Goal: Task Accomplishment & Management: Use online tool/utility

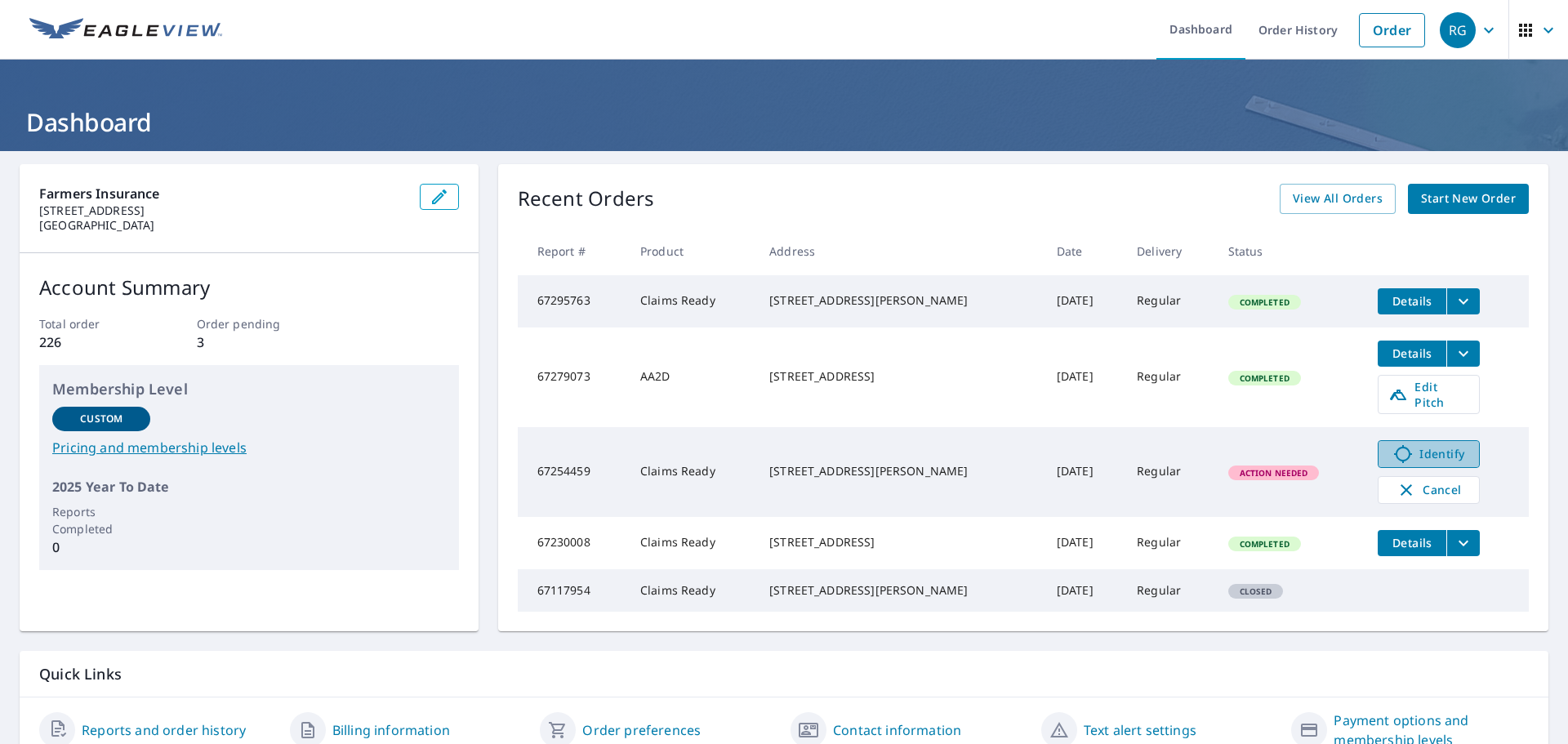
click at [1426, 445] on span "Identify" at bounding box center [1428, 453] width 81 height 20
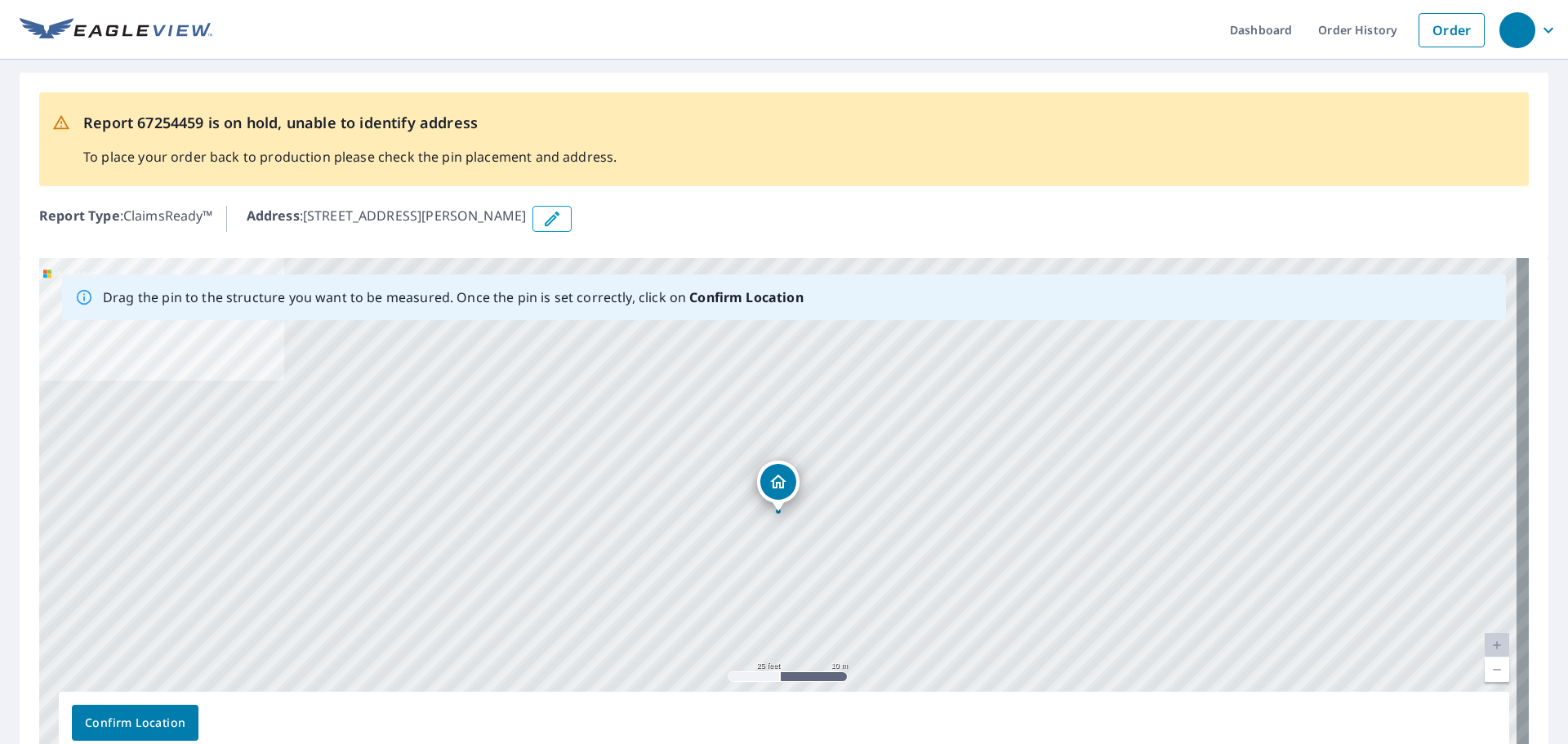
scroll to position [82, 0]
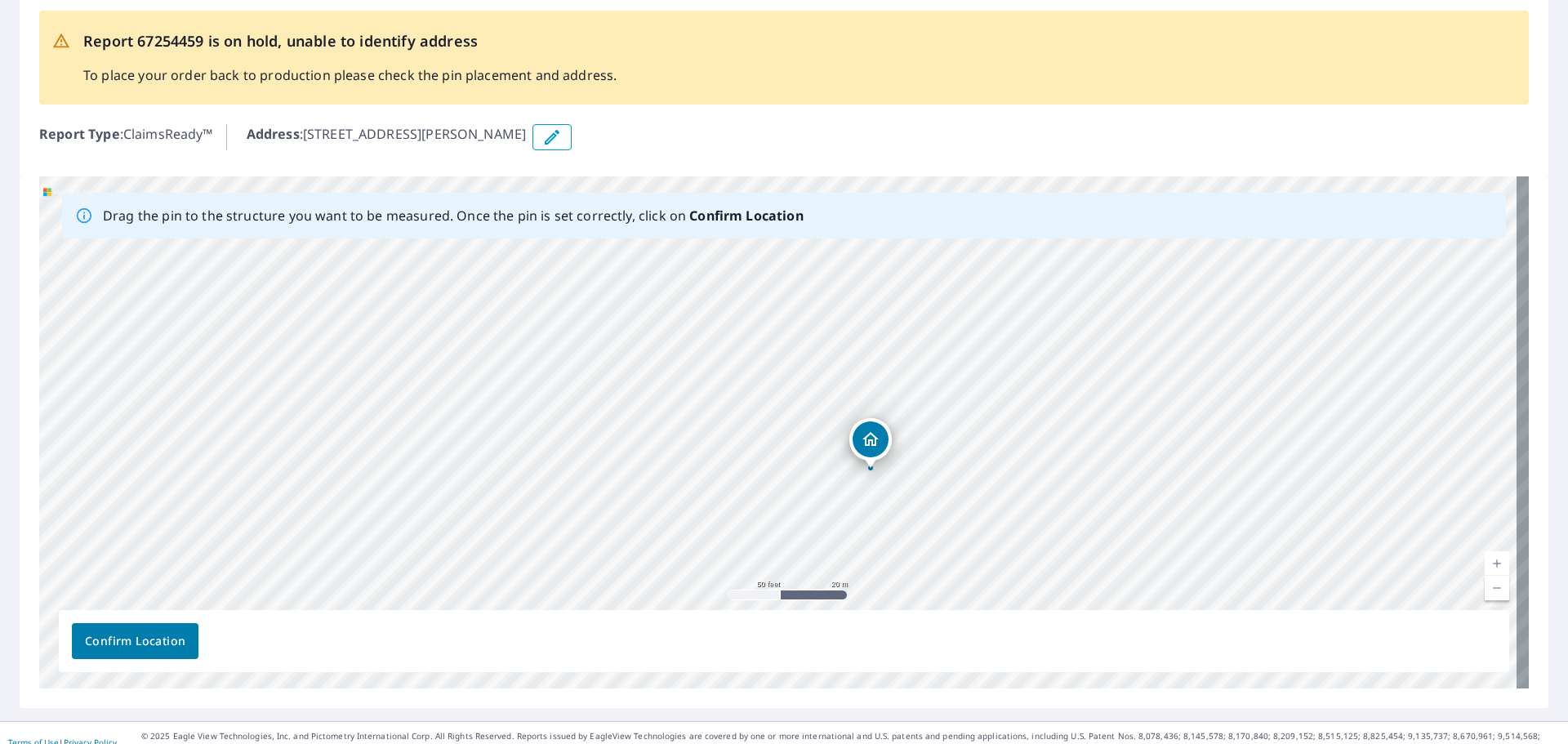
drag, startPoint x: 818, startPoint y: 335, endPoint x: 813, endPoint y: 418, distance: 83.2
click at [813, 418] on div "1300 Berryhill St Milan, NM 87021" at bounding box center [784, 432] width 1490 height 512
drag, startPoint x: 901, startPoint y: 458, endPoint x: 906, endPoint y: 431, distance: 27.5
click at [906, 431] on div "1300 Berryhill St Milan, NM 87021" at bounding box center [784, 432] width 1490 height 512
drag, startPoint x: 921, startPoint y: 529, endPoint x: 900, endPoint y: 493, distance: 41.7
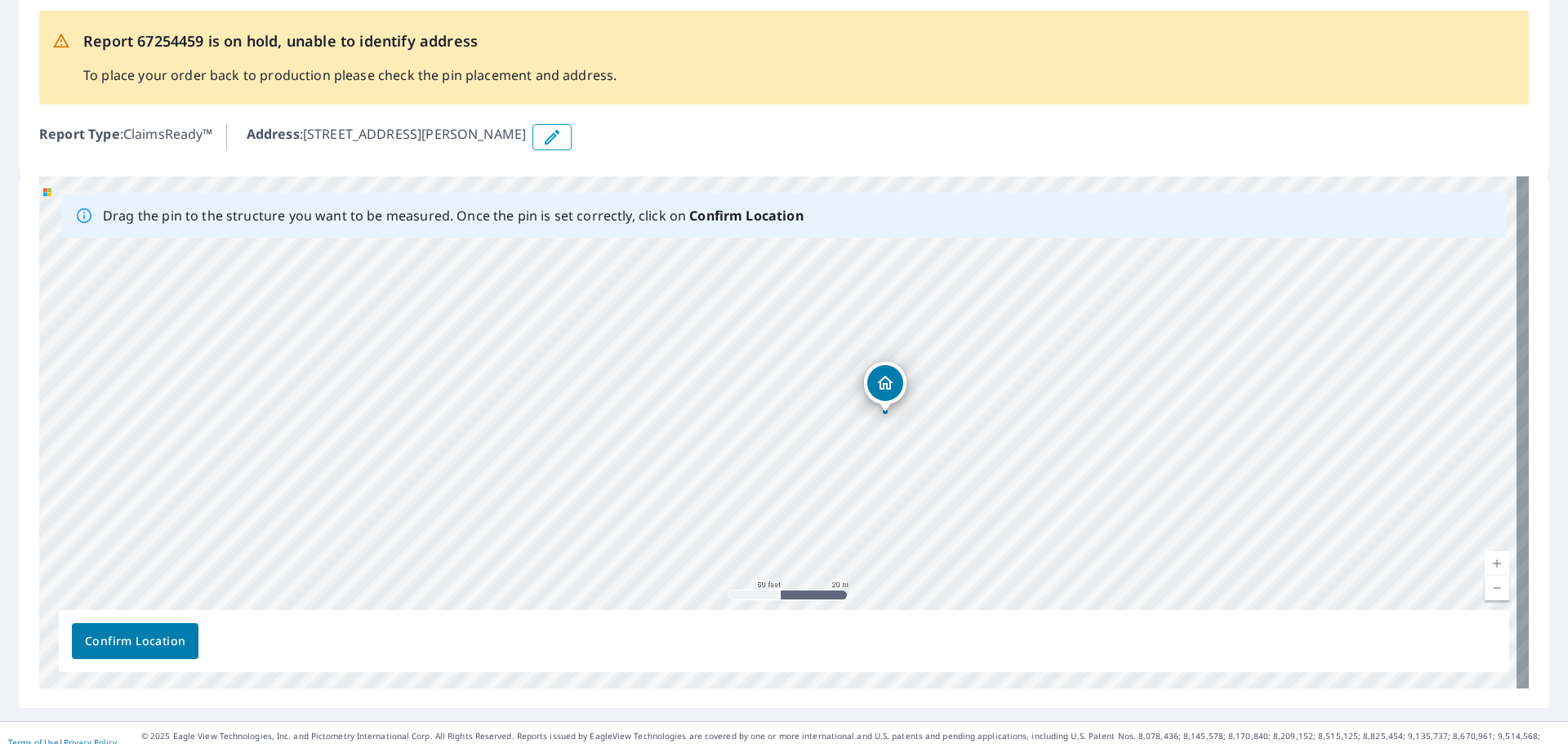
click at [902, 497] on div "1300 Berryhill St Milan, NM 87021" at bounding box center [784, 432] width 1490 height 512
drag, startPoint x: 896, startPoint y: 438, endPoint x: 872, endPoint y: 363, distance: 78.7
click at [872, 363] on div "1300 Berryhill St Milan, NM 87021" at bounding box center [784, 432] width 1490 height 512
drag, startPoint x: 854, startPoint y: 348, endPoint x: 889, endPoint y: 548, distance: 203.0
click at [889, 548] on div "1300 Berryhill St Milan, NM 87021" at bounding box center [784, 432] width 1490 height 512
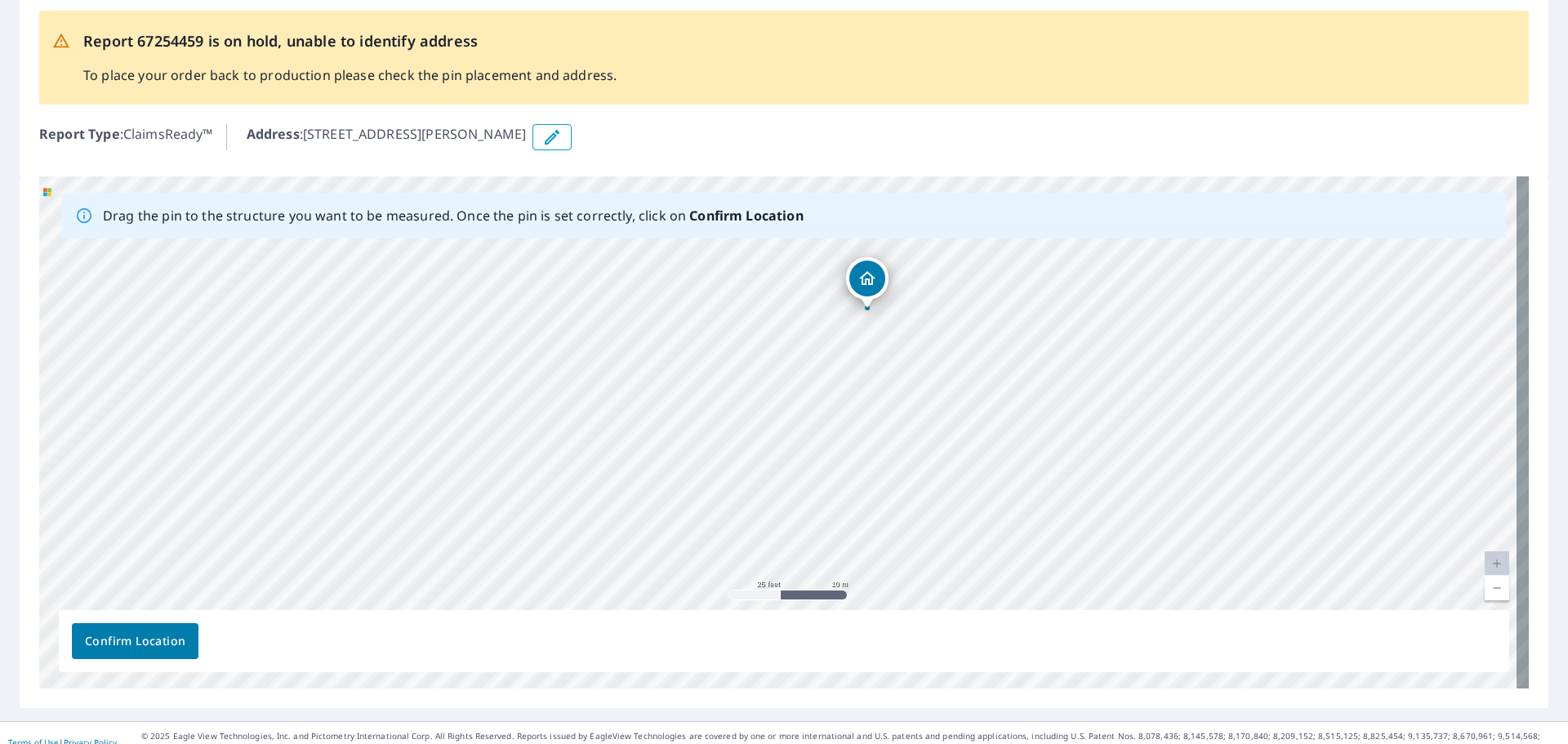
drag, startPoint x: 942, startPoint y: 359, endPoint x: 998, endPoint y: 306, distance: 77.1
click at [998, 306] on div "1300 Berryhill St Milan, NM 87021" at bounding box center [784, 432] width 1490 height 512
drag, startPoint x: 930, startPoint y: 485, endPoint x: 900, endPoint y: 309, distance: 178.5
click at [900, 309] on div "1300 Berryhill St Milan, NM 87021" at bounding box center [784, 432] width 1490 height 512
drag, startPoint x: 1012, startPoint y: 514, endPoint x: 1019, endPoint y: 533, distance: 20.2
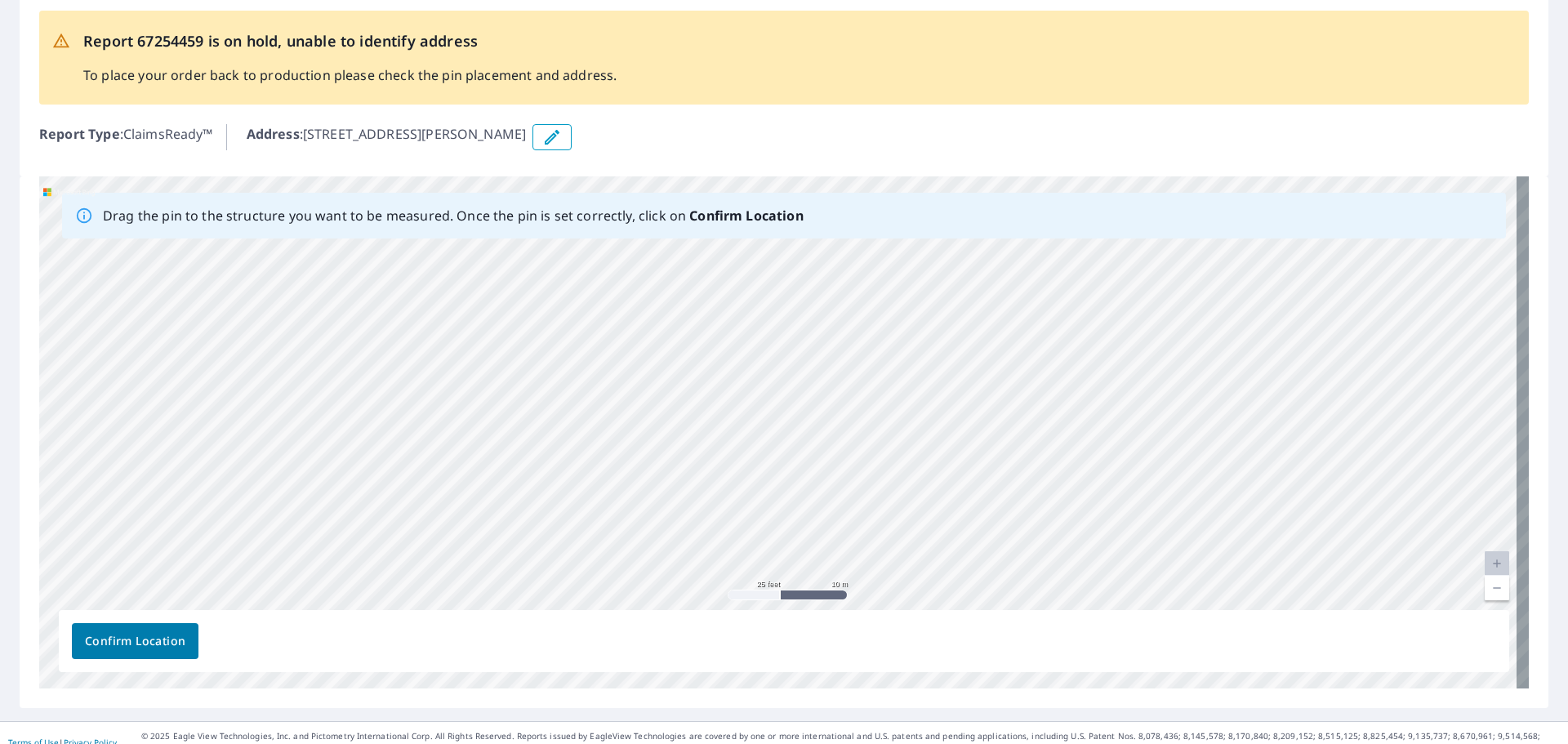
click at [1019, 533] on div "1300 Berryhill St Milan, NM 87021" at bounding box center [784, 432] width 1490 height 512
drag, startPoint x: 999, startPoint y: 483, endPoint x: 1011, endPoint y: 327, distance: 156.5
click at [1012, 341] on div "1300 Berryhill St Milan, NM 87021" at bounding box center [784, 432] width 1490 height 512
click at [1006, 319] on div "1300 Berryhill St Milan, NM 87021" at bounding box center [784, 432] width 1490 height 512
drag, startPoint x: 1027, startPoint y: 328, endPoint x: 1156, endPoint y: 648, distance: 345.0
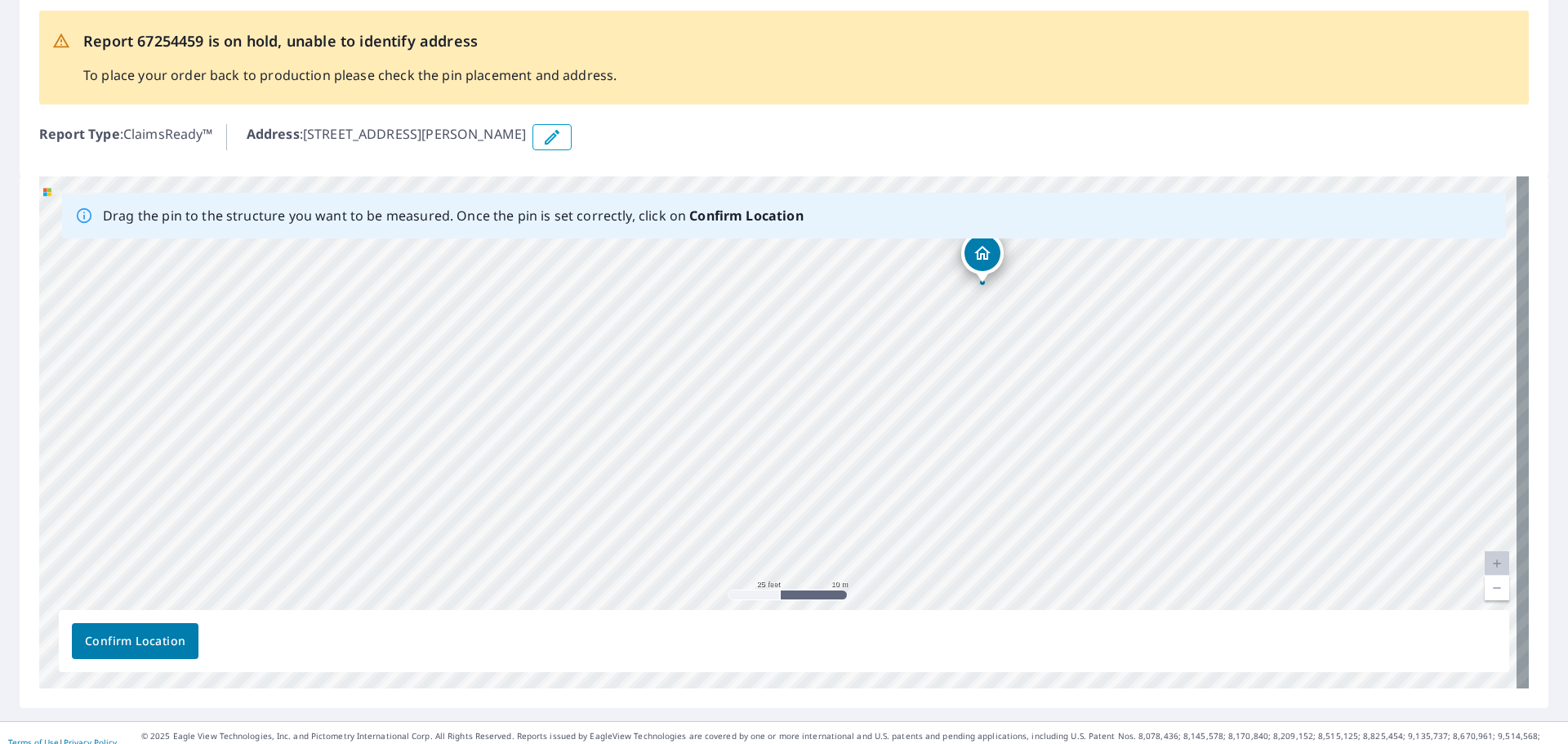
click at [1156, 648] on div "Drag the pin to the structure you want to be measured. Once the pin is set corr…" at bounding box center [784, 432] width 1490 height 512
click at [1076, 457] on div "1300 Berryhill St Milan, NM 87021" at bounding box center [784, 432] width 1490 height 512
drag, startPoint x: 959, startPoint y: 312, endPoint x: 927, endPoint y: 475, distance: 166.1
click at [927, 475] on div "1300 Berryhill St Milan, NM 87021" at bounding box center [784, 432] width 1490 height 512
drag, startPoint x: 1044, startPoint y: 303, endPoint x: 1136, endPoint y: 645, distance: 354.2
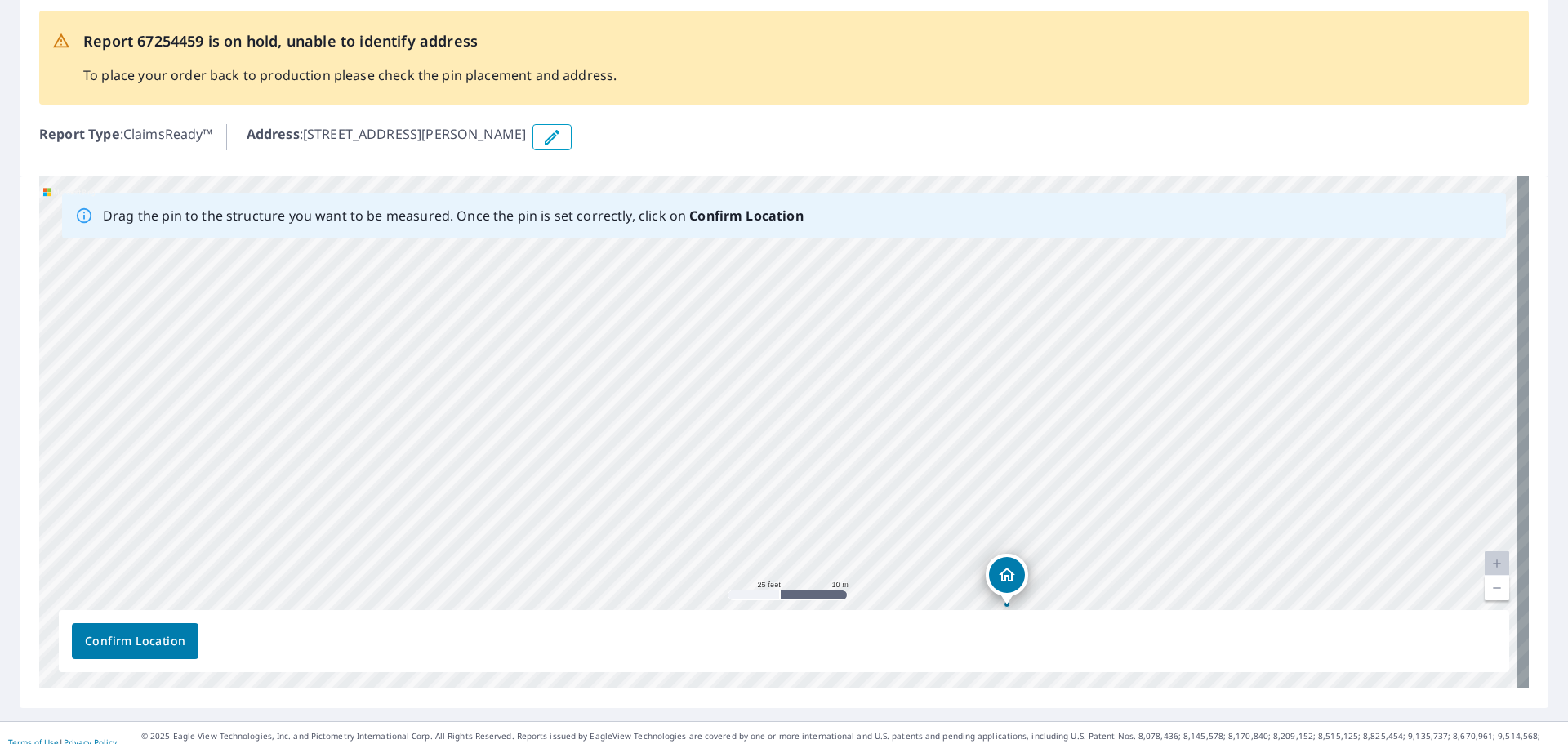
click at [1136, 645] on div "Drag the pin to the structure you want to be measured. Once the pin is set corr…" at bounding box center [784, 432] width 1490 height 512
click at [1068, 452] on div "1300 Berryhill St Milan, NM 87021" at bounding box center [784, 432] width 1490 height 512
drag, startPoint x: 1033, startPoint y: 483, endPoint x: 998, endPoint y: 418, distance: 73.8
click at [1003, 422] on div "1300 Berryhill St Milan, NM 87021" at bounding box center [784, 432] width 1490 height 512
drag, startPoint x: 962, startPoint y: 369, endPoint x: 939, endPoint y: 272, distance: 99.7
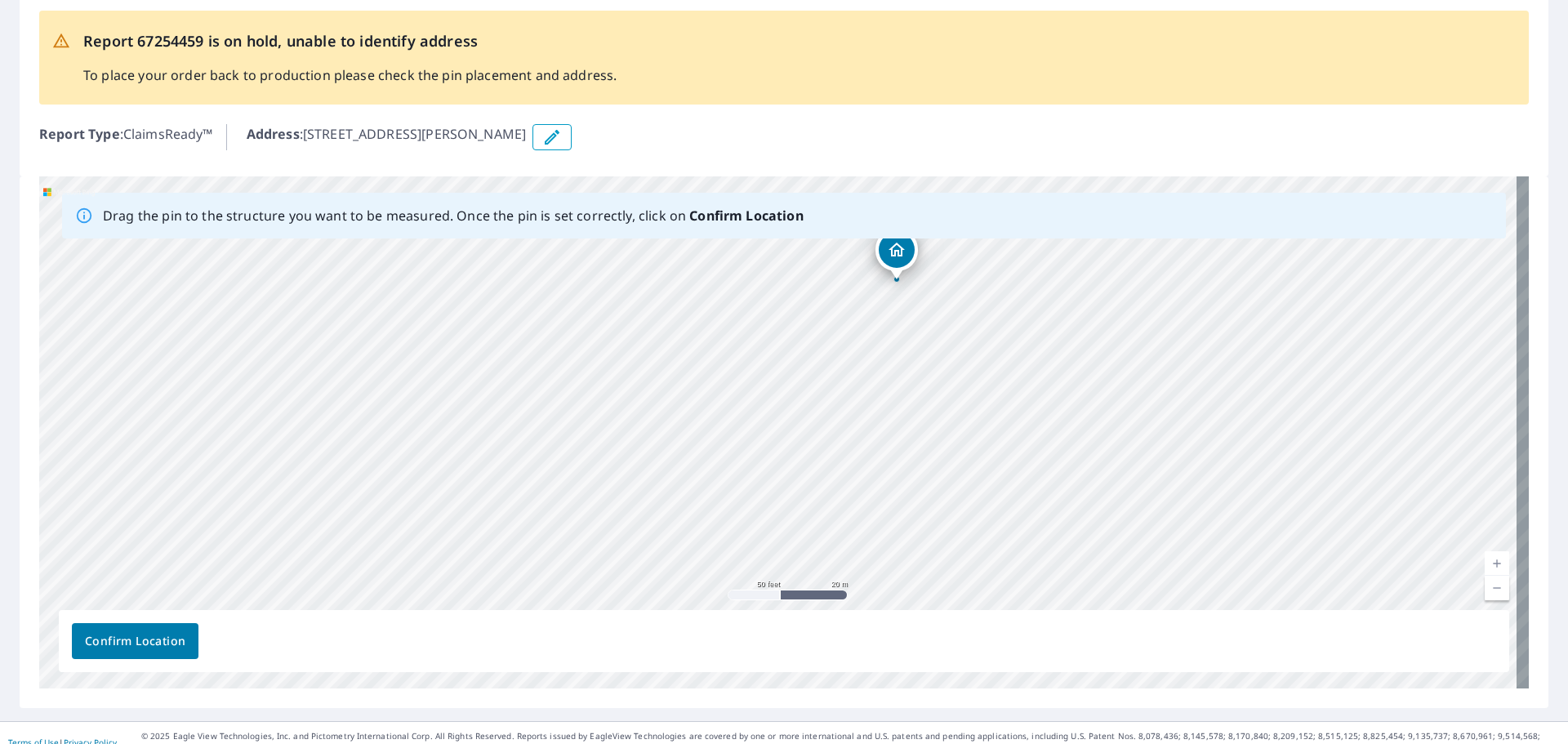
click at [939, 272] on div "1300 Berryhill St Milan, NM 87021" at bounding box center [784, 432] width 1490 height 512
drag, startPoint x: 1043, startPoint y: 379, endPoint x: 1003, endPoint y: 437, distance: 70.5
click at [1003, 437] on div "1300 Berryhill St Milan, NM 87021" at bounding box center [784, 432] width 1490 height 512
drag, startPoint x: 943, startPoint y: 314, endPoint x: 952, endPoint y: 434, distance: 120.3
click at [952, 434] on div "1300 Berryhill St Milan, NM 87021" at bounding box center [784, 432] width 1490 height 512
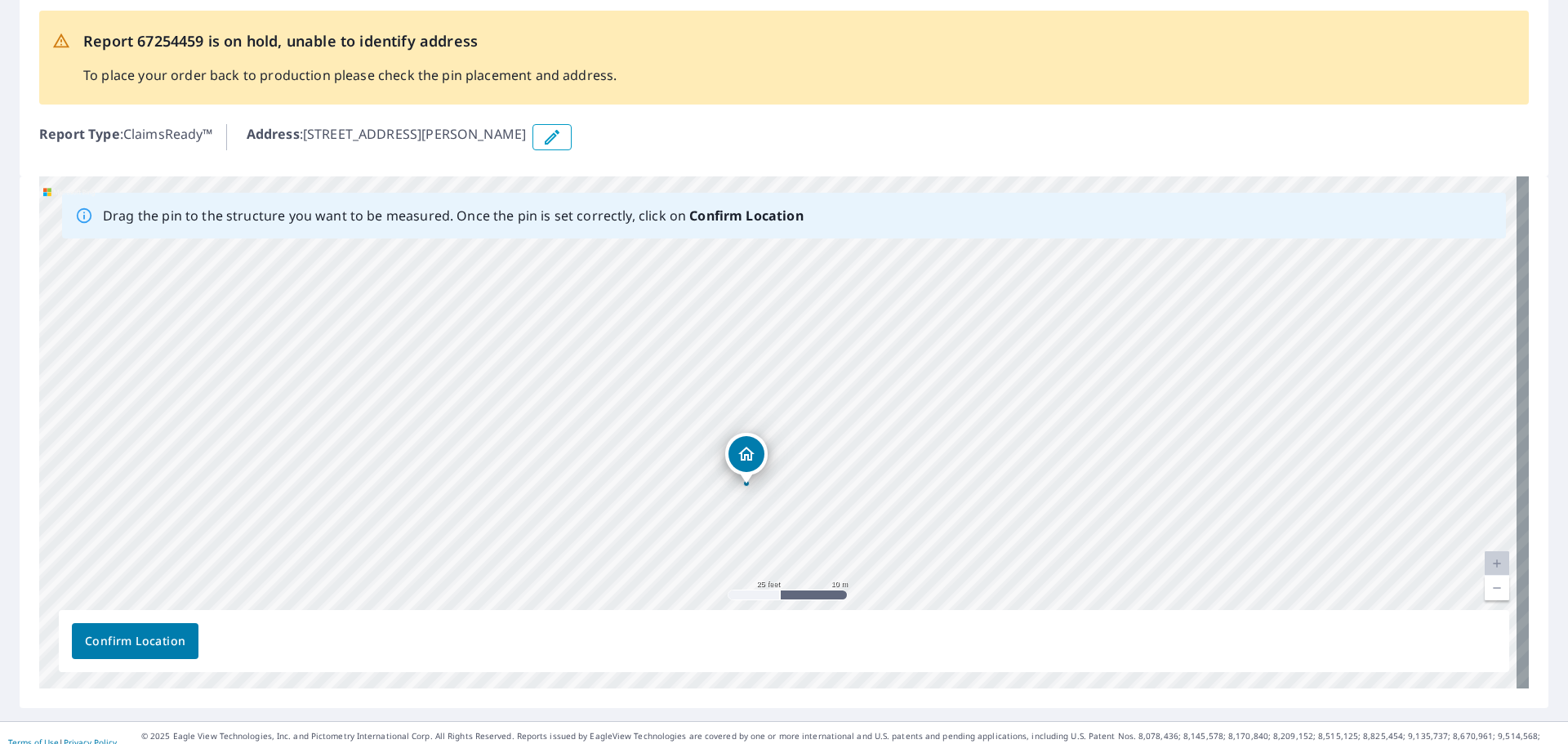
drag, startPoint x: 1200, startPoint y: 337, endPoint x: 1090, endPoint y: 375, distance: 116.4
click at [1090, 390] on div "1300 Berryhill St Milan, NM 87021" at bounding box center [784, 432] width 1490 height 512
drag, startPoint x: 1090, startPoint y: 375, endPoint x: 1284, endPoint y: 395, distance: 195.0
click at [1283, 395] on div "1300 Berryhill St Milan, NM 87021" at bounding box center [784, 432] width 1490 height 512
drag, startPoint x: 1386, startPoint y: 438, endPoint x: 1259, endPoint y: 343, distance: 158.6
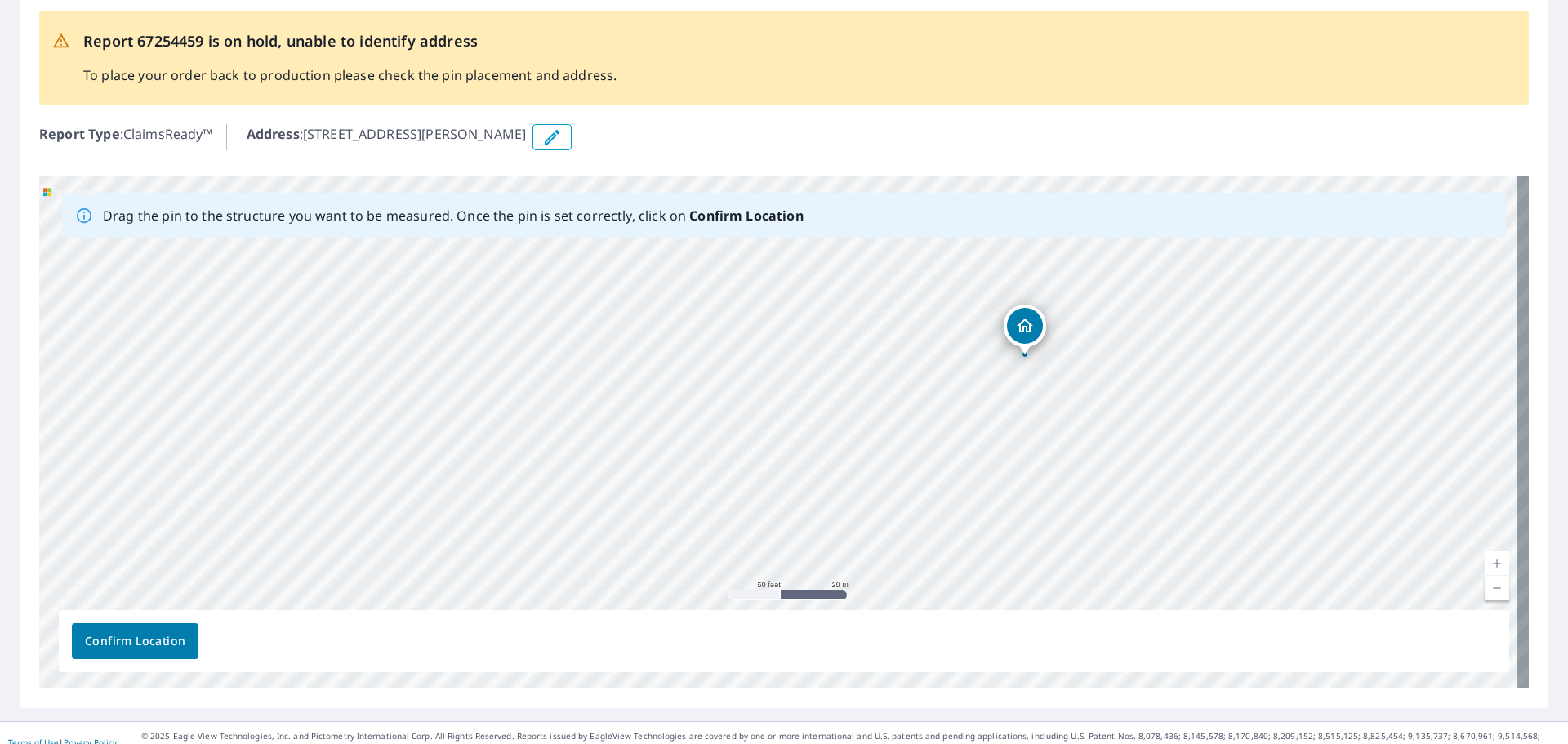
click at [1259, 343] on div "1300 Berryhill St Milan, NM 87021" at bounding box center [784, 432] width 1490 height 512
drag, startPoint x: 1241, startPoint y: 492, endPoint x: 1223, endPoint y: 411, distance: 83.0
click at [1223, 411] on div "1300 Berryhill St Milan, NM 87021" at bounding box center [784, 432] width 1490 height 512
drag, startPoint x: 1100, startPoint y: 458, endPoint x: 1171, endPoint y: 608, distance: 166.0
click at [1171, 608] on div "1300 Berryhill St Milan, NM 87021" at bounding box center [784, 432] width 1490 height 512
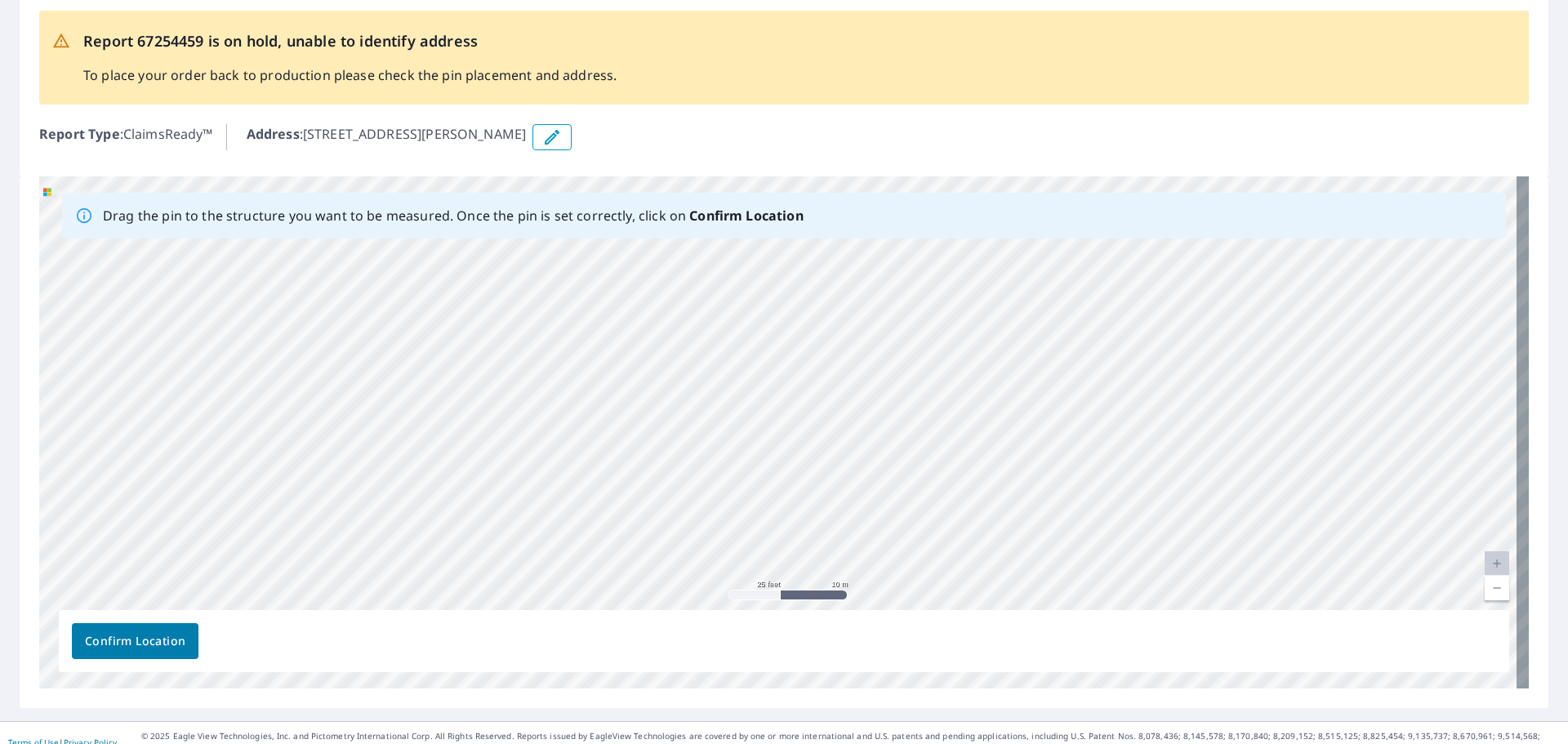
drag, startPoint x: 747, startPoint y: 404, endPoint x: 756, endPoint y: 293, distance: 111.4
click at [756, 293] on div "1300 Berryhill St Milan, NM 87021" at bounding box center [784, 432] width 1490 height 512
drag, startPoint x: 820, startPoint y: 467, endPoint x: 766, endPoint y: 309, distance: 167.0
click at [766, 309] on div "1300 Berryhill St Milan, NM 87021" at bounding box center [784, 432] width 1490 height 512
drag, startPoint x: 722, startPoint y: 340, endPoint x: 765, endPoint y: 526, distance: 190.9
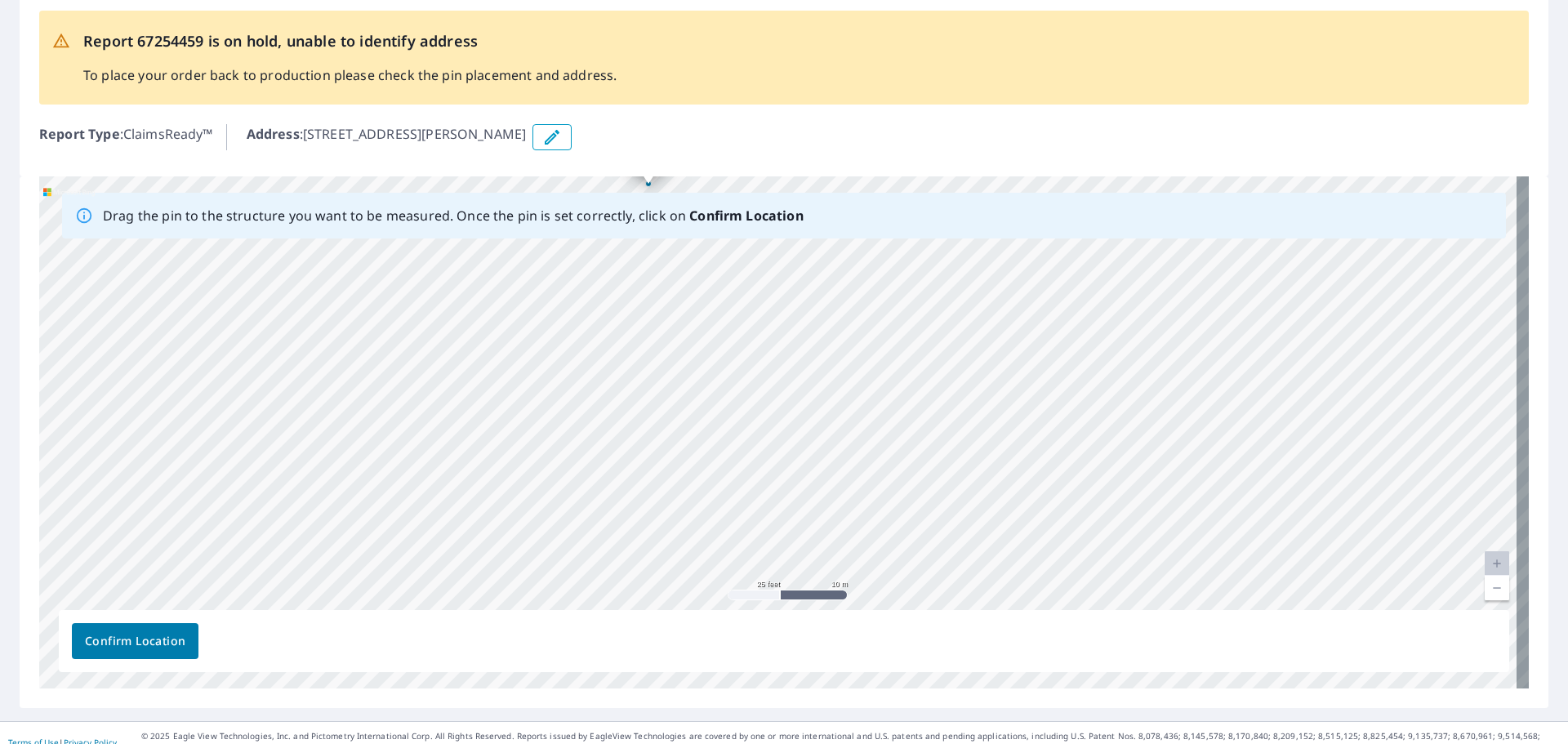
click at [765, 526] on div "1300 Berryhill St Milan, NM 87021" at bounding box center [784, 432] width 1490 height 512
drag, startPoint x: 715, startPoint y: 369, endPoint x: 779, endPoint y: 548, distance: 190.1
click at [779, 548] on div "1300 Berryhill St Milan, NM 87021" at bounding box center [784, 432] width 1490 height 512
drag, startPoint x: 827, startPoint y: 359, endPoint x: 865, endPoint y: 362, distance: 38.1
click at [865, 362] on div "1300 Berryhill St Milan, NM 87021" at bounding box center [784, 432] width 1490 height 512
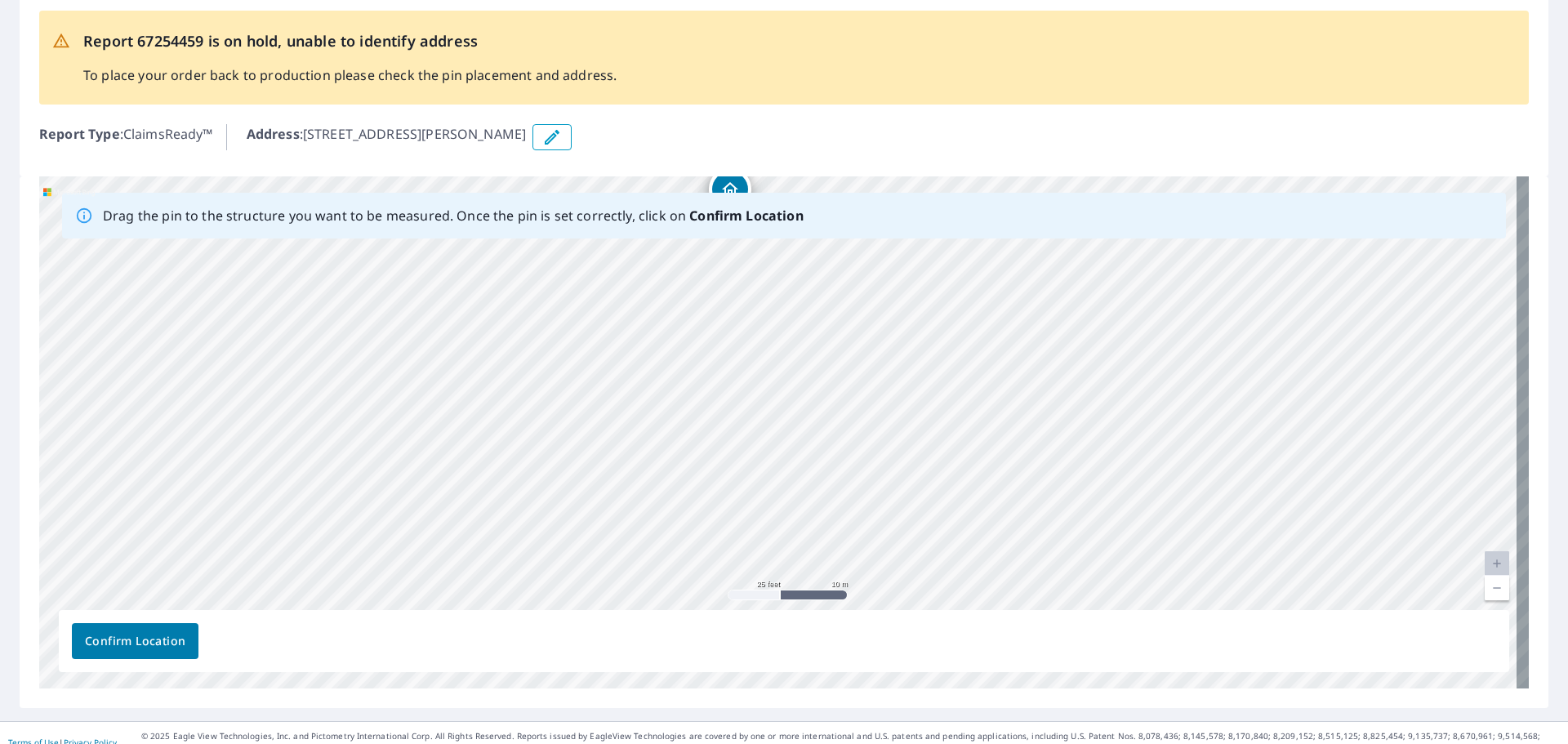
drag, startPoint x: 951, startPoint y: 444, endPoint x: 931, endPoint y: 293, distance: 152.3
click at [931, 293] on div "1300 Berryhill St Milan, NM 87021" at bounding box center [784, 432] width 1490 height 512
drag, startPoint x: 987, startPoint y: 437, endPoint x: 1006, endPoint y: 393, distance: 47.9
click at [1006, 393] on div "1300 Berryhill St Milan, NM 87021" at bounding box center [784, 432] width 1490 height 512
drag, startPoint x: 863, startPoint y: 413, endPoint x: 921, endPoint y: 632, distance: 226.6
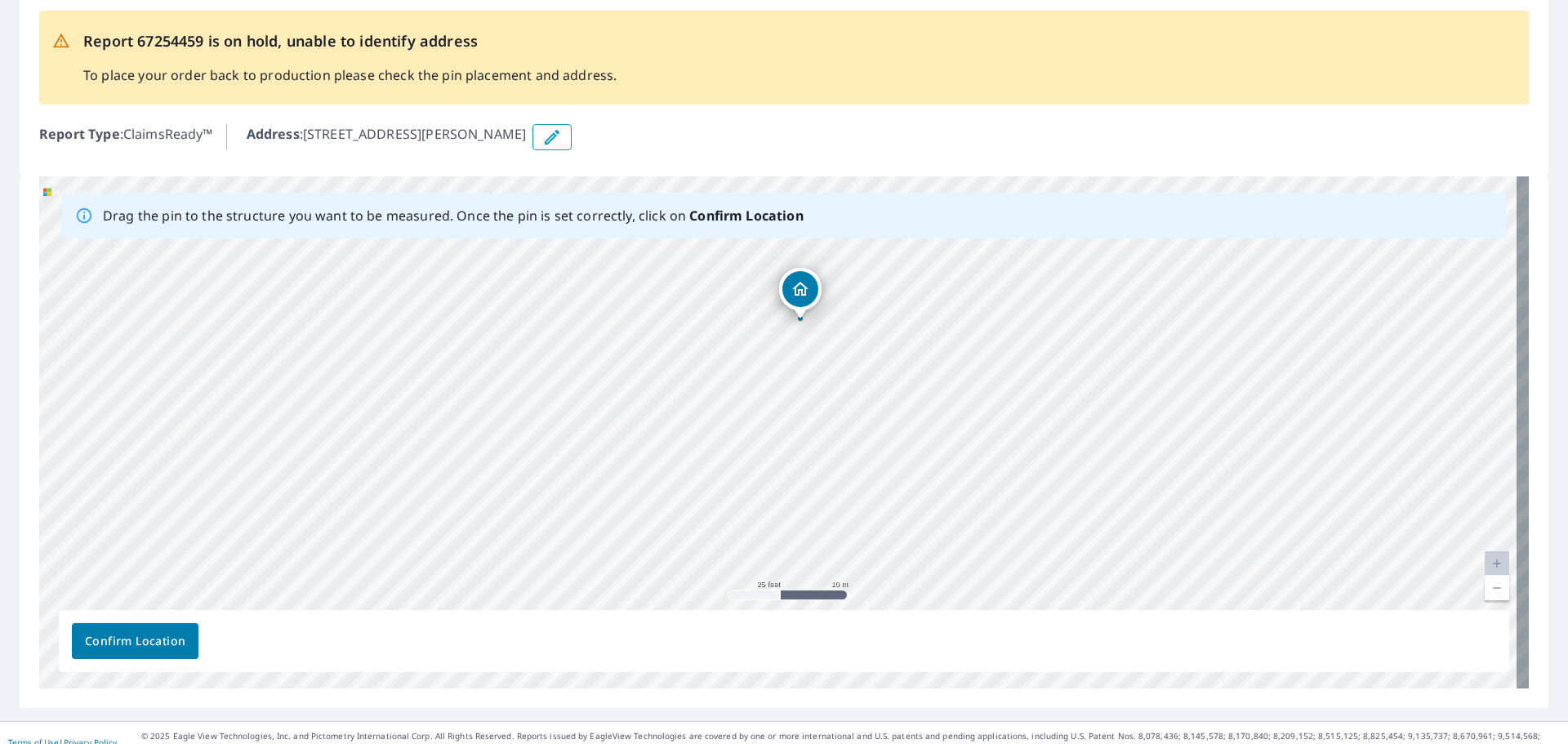
click at [921, 632] on div "Drag the pin to the structure you want to be measured. Once the pin is set corr…" at bounding box center [784, 432] width 1490 height 512
drag, startPoint x: 895, startPoint y: 514, endPoint x: 895, endPoint y: 542, distance: 28.0
click at [895, 542] on div "1300 Berryhill St Milan, NM 87021" at bounding box center [784, 432] width 1490 height 512
drag, startPoint x: 868, startPoint y: 301, endPoint x: 921, endPoint y: 643, distance: 346.1
click at [921, 643] on div "Drag the pin to the structure you want to be measured. Once the pin is set corr…" at bounding box center [784, 432] width 1490 height 512
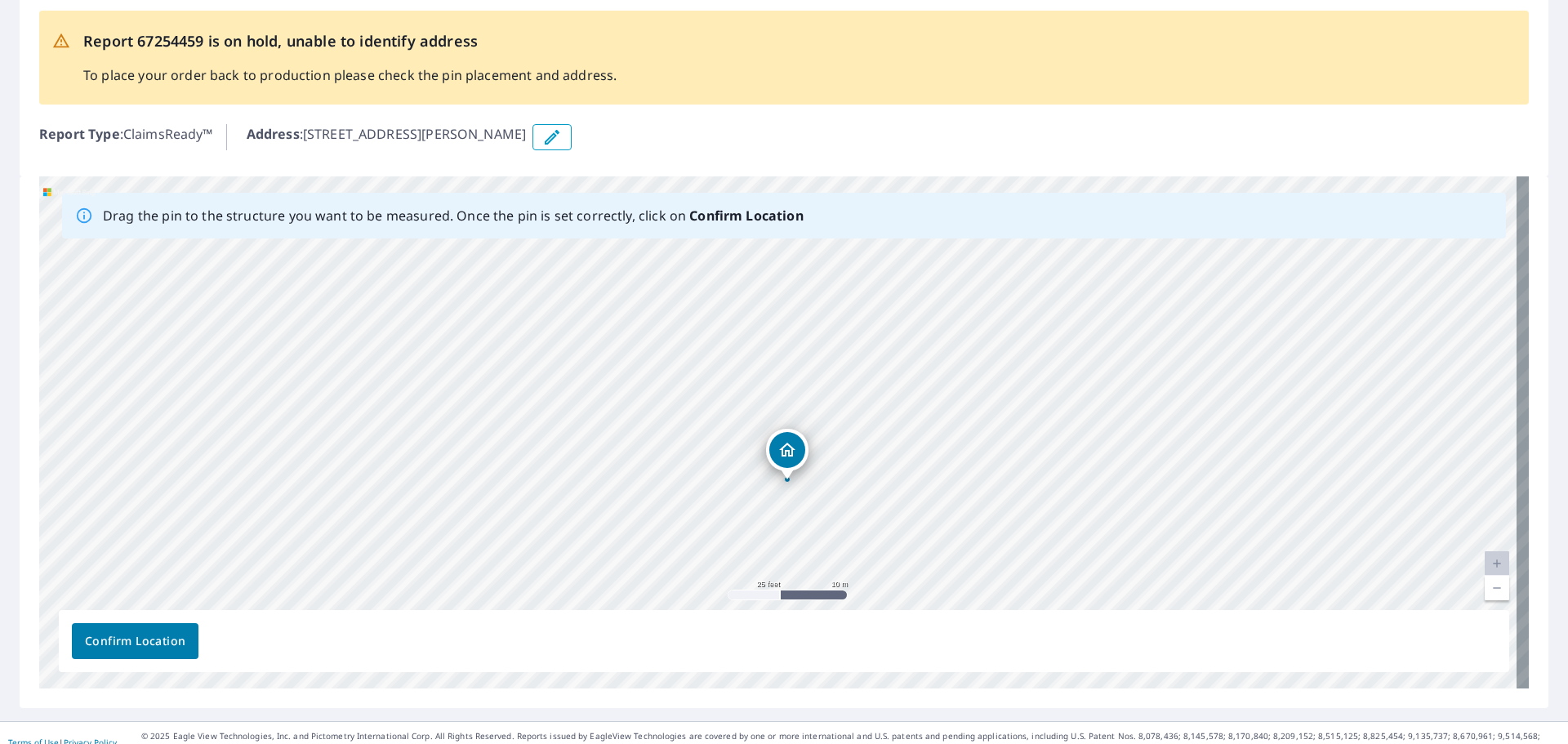
click at [879, 531] on div "1300 Berryhill St Milan, NM 87021" at bounding box center [784, 432] width 1490 height 512
drag, startPoint x: 853, startPoint y: 345, endPoint x: 901, endPoint y: 487, distance: 149.9
click at [901, 487] on div "1300 Berryhill St Milan, NM 87021" at bounding box center [784, 432] width 1490 height 512
drag, startPoint x: 886, startPoint y: 476, endPoint x: 843, endPoint y: 418, distance: 72.2
click at [843, 418] on div "1300 Berryhill St Milan, NM 87021" at bounding box center [784, 432] width 1490 height 512
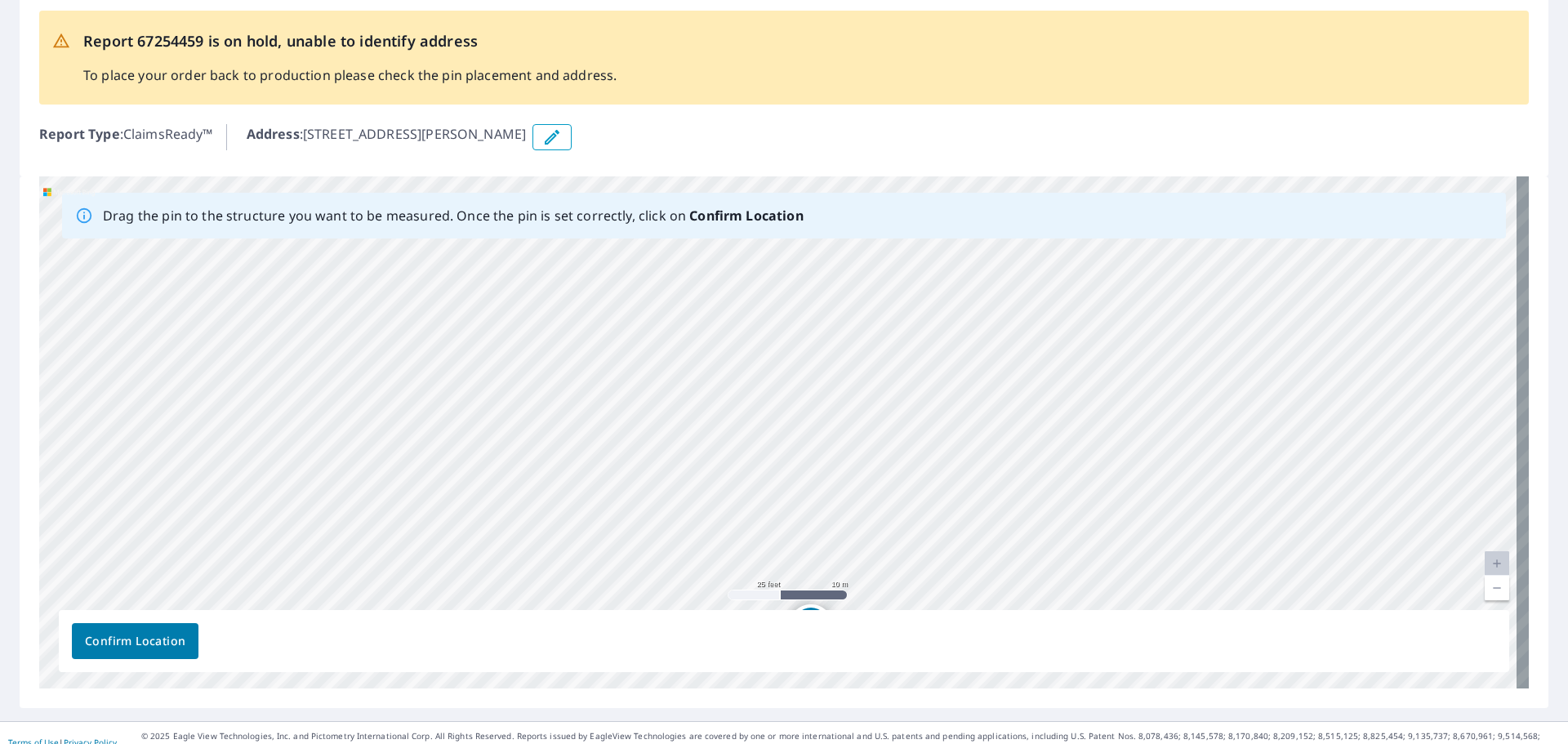
drag, startPoint x: 835, startPoint y: 420, endPoint x: 853, endPoint y: 510, distance: 91.8
click at [853, 510] on div "1300 Berryhill St Milan, NM 87021" at bounding box center [784, 432] width 1490 height 512
drag, startPoint x: 853, startPoint y: 525, endPoint x: 870, endPoint y: 445, distance: 81.8
click at [870, 445] on div "1300 Berryhill St Milan, NM 87021" at bounding box center [784, 432] width 1490 height 512
drag, startPoint x: 836, startPoint y: 549, endPoint x: 841, endPoint y: 340, distance: 209.1
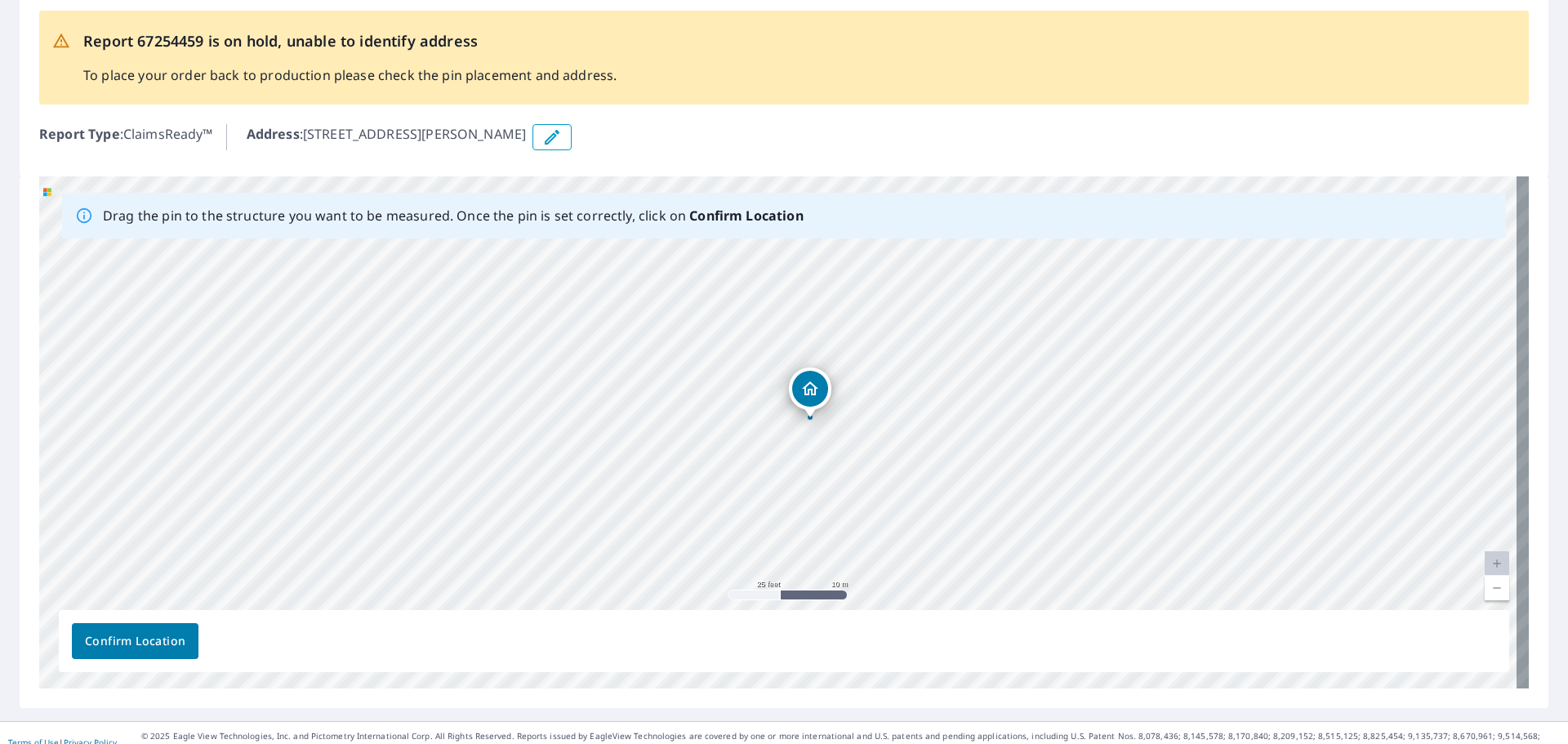
drag, startPoint x: 782, startPoint y: 402, endPoint x: 813, endPoint y: 390, distance: 33.2
click at [813, 390] on div "1300 Berryhill St Milan, NM 87021" at bounding box center [784, 432] width 1490 height 512
click at [130, 648] on span "Confirm Location" at bounding box center [136, 641] width 101 height 20
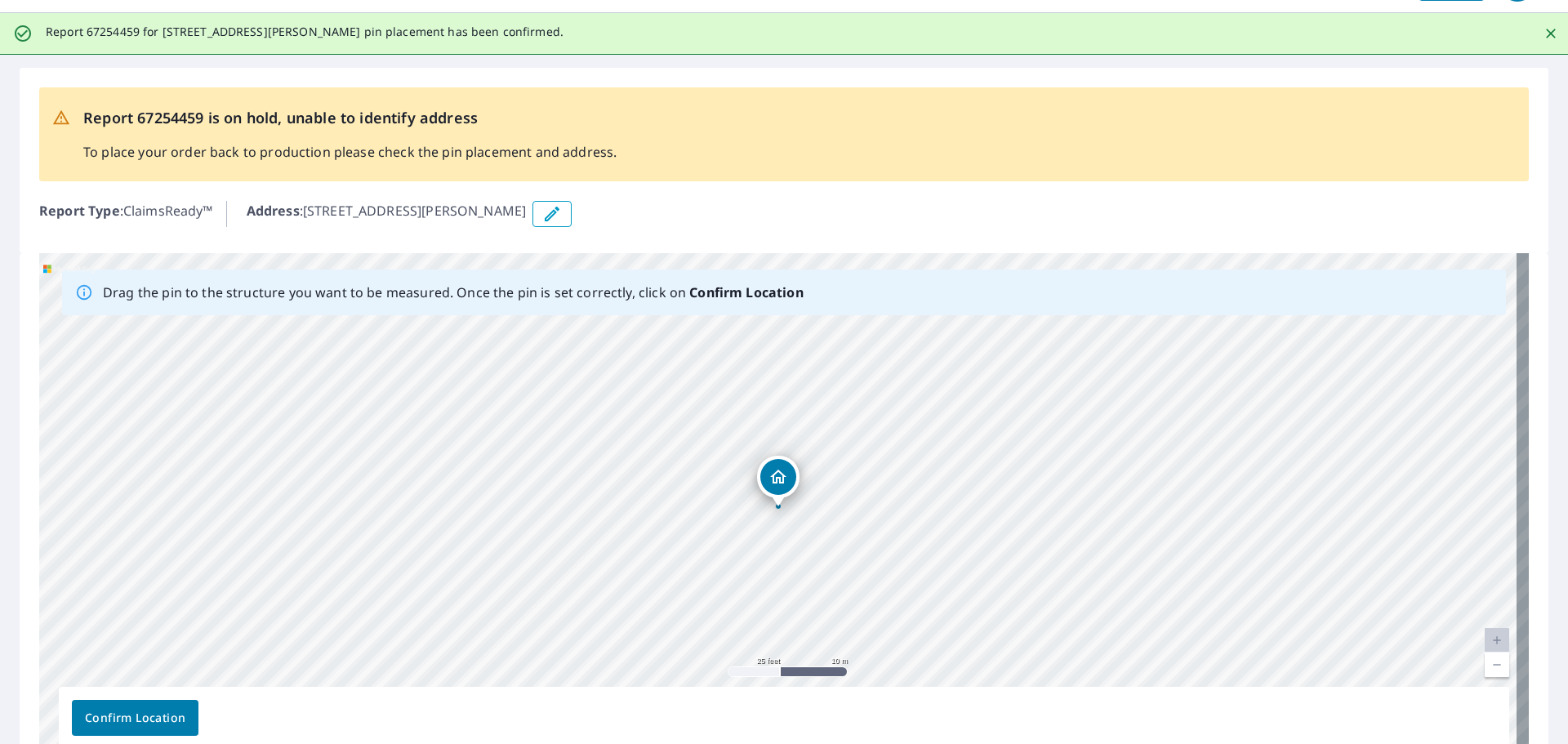
scroll to position [142, 0]
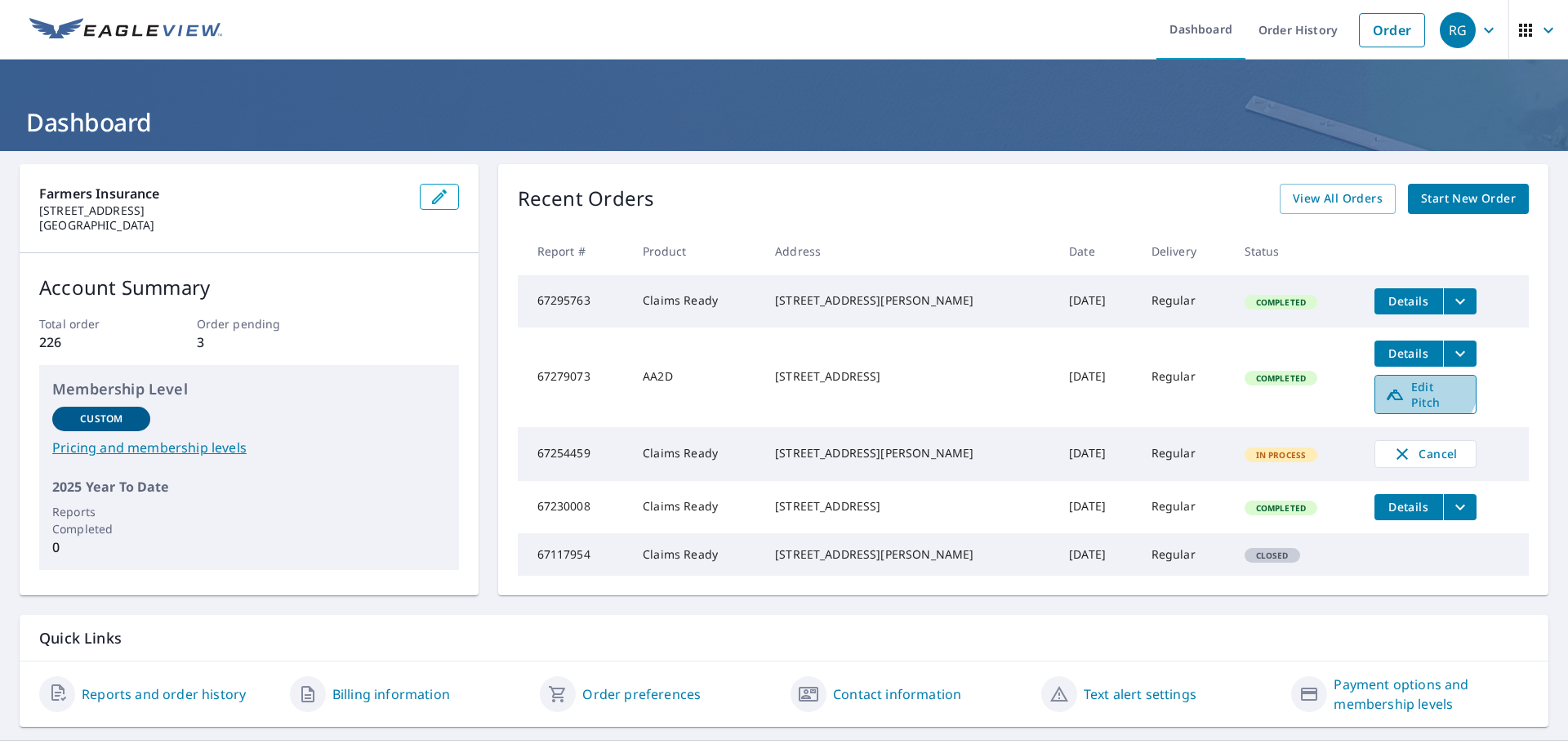
click at [1409, 389] on span "Edit Pitch" at bounding box center [1426, 394] width 81 height 31
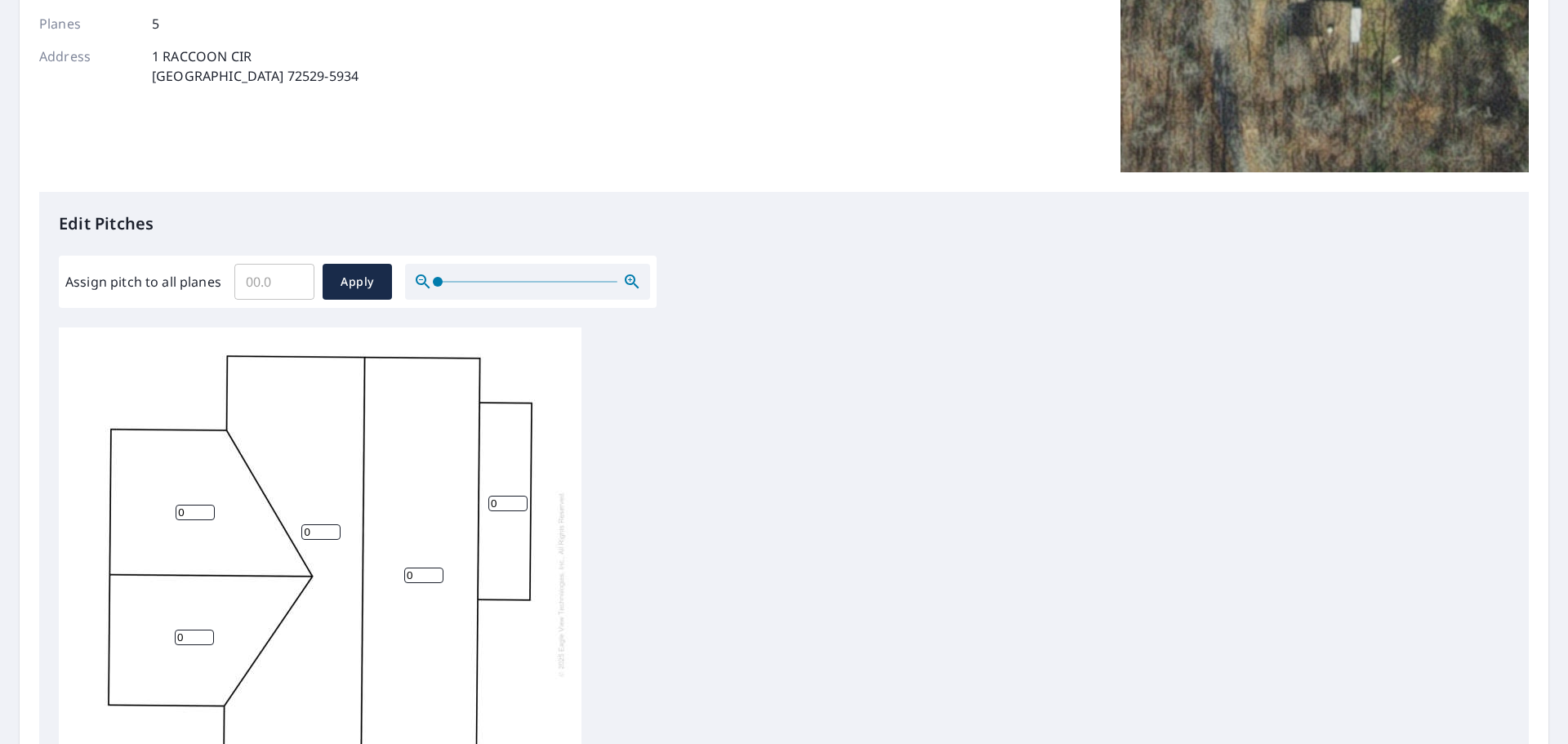
scroll to position [326, 0]
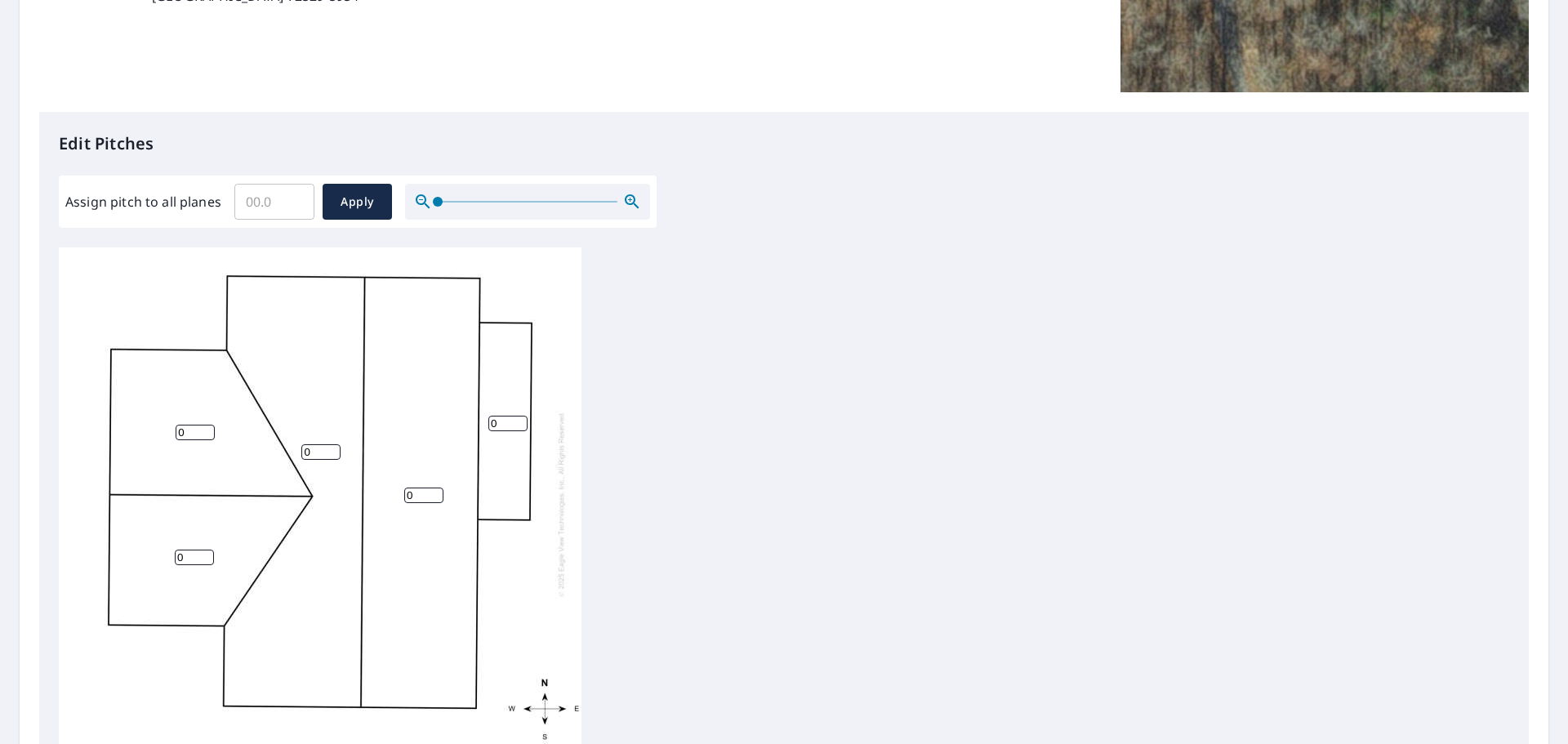
click at [273, 205] on input "Assign pitch to all planes" at bounding box center [275, 202] width 80 height 46
type input "4"
click at [361, 200] on span "Apply" at bounding box center [357, 202] width 43 height 20
type input "4"
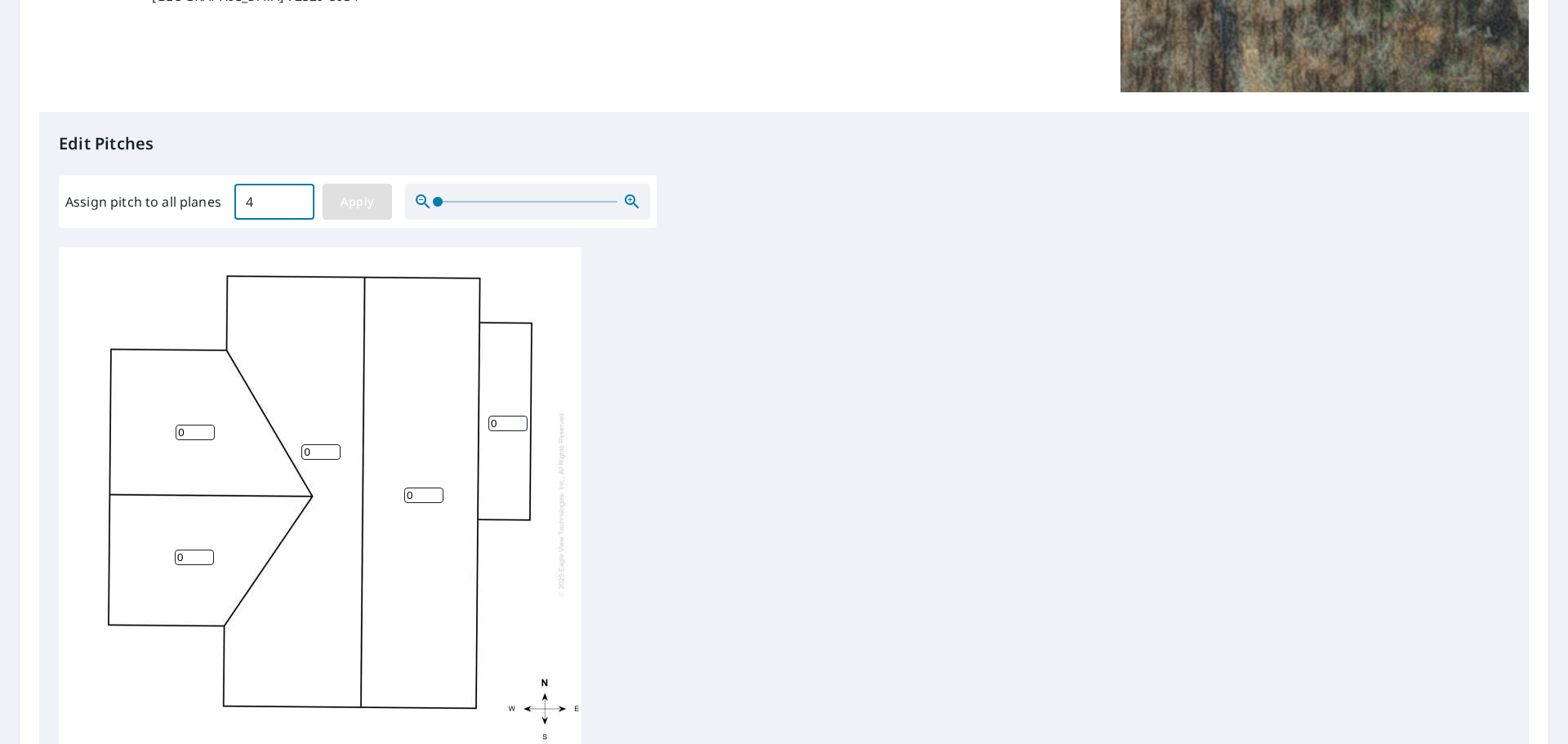
type input "4"
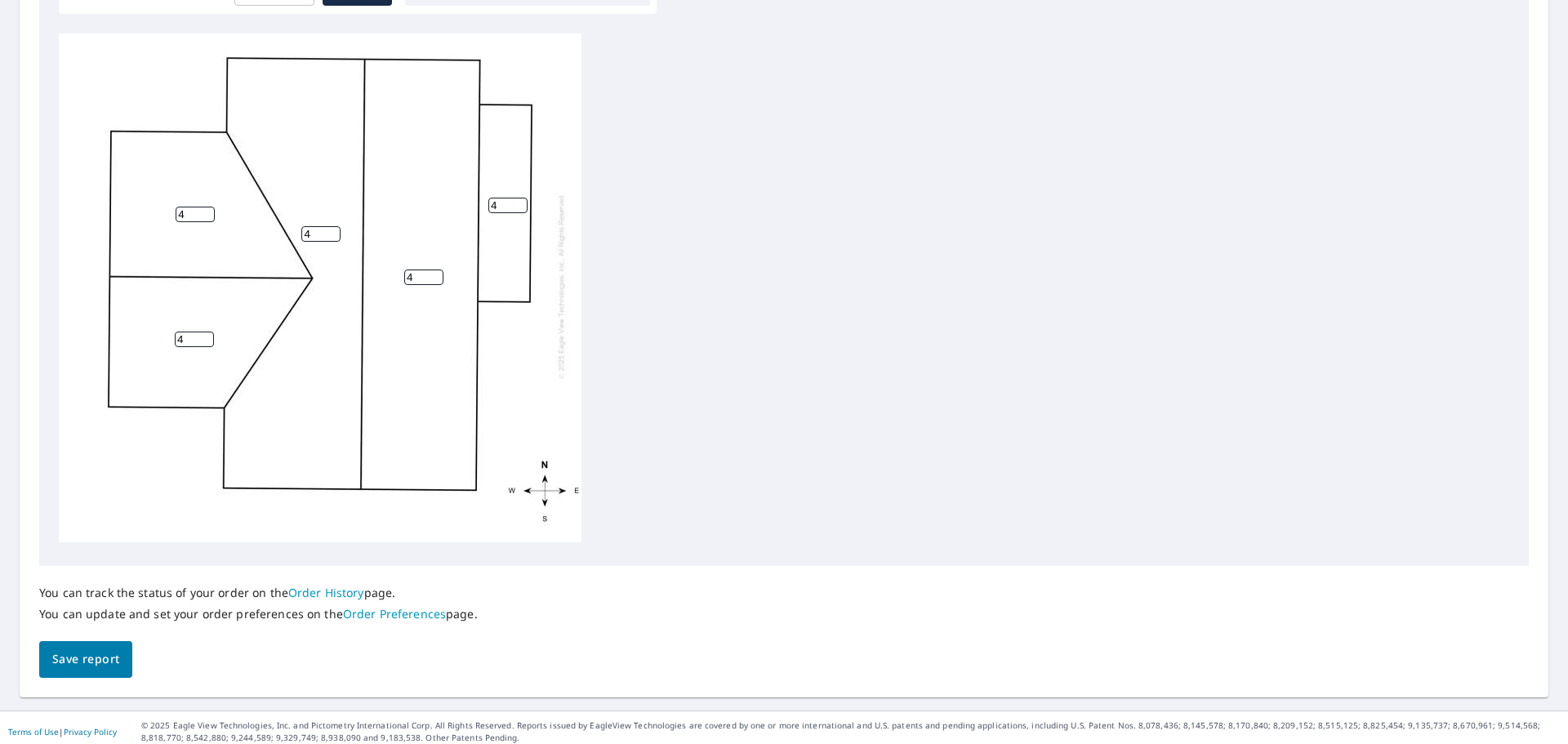
scroll to position [549, 0]
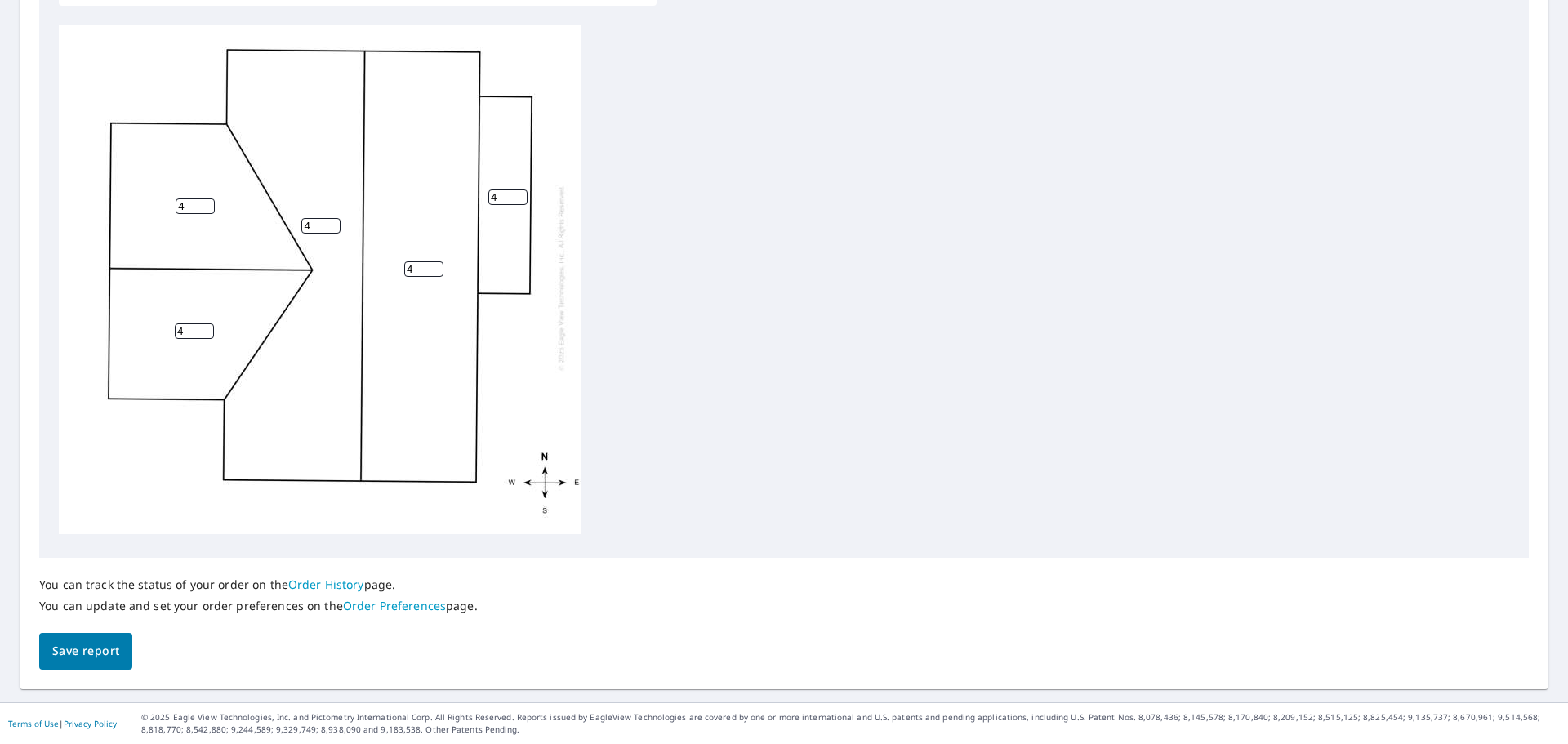
click at [88, 655] on span "Save report" at bounding box center [85, 651] width 67 height 20
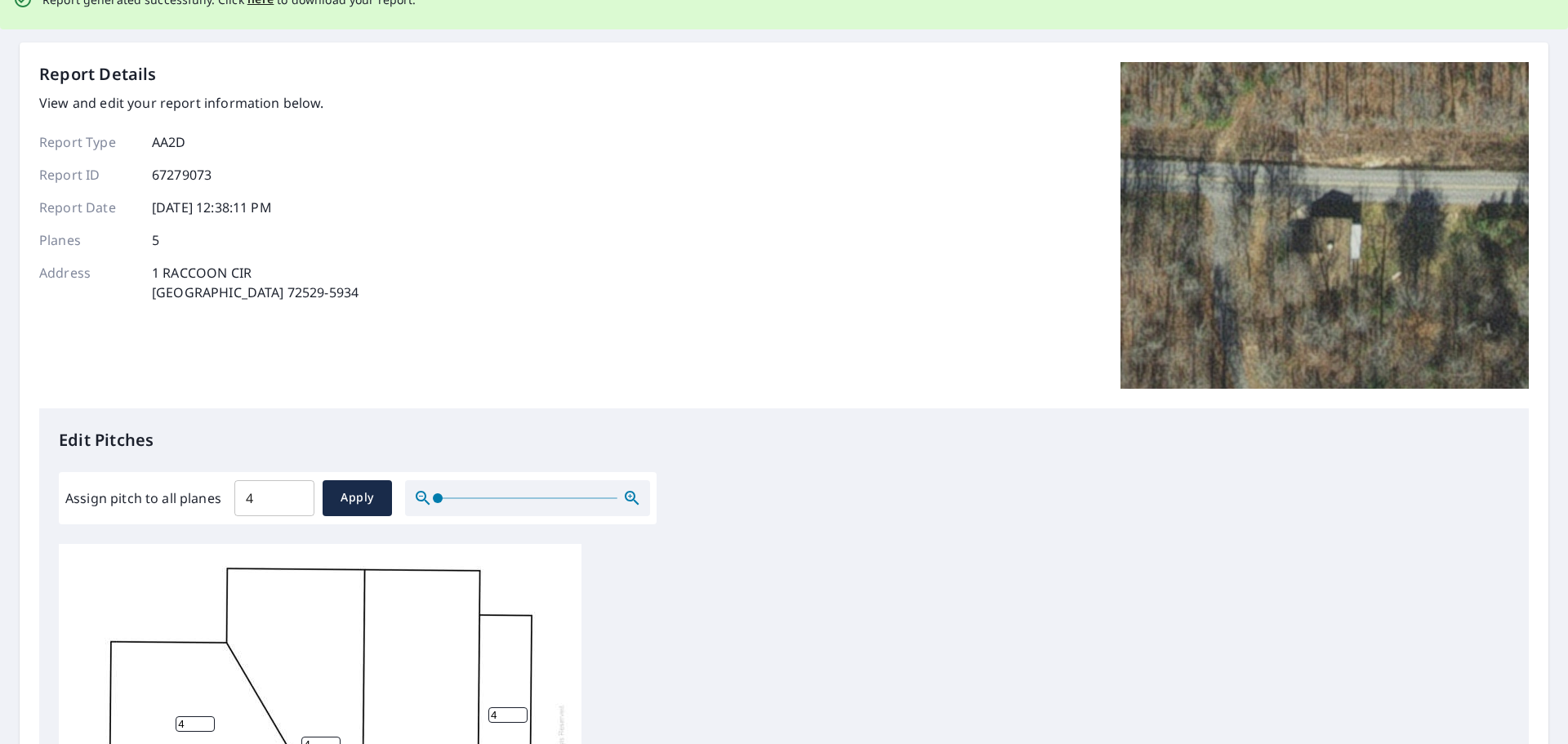
scroll to position [0, 0]
